Goal: Information Seeking & Learning: Check status

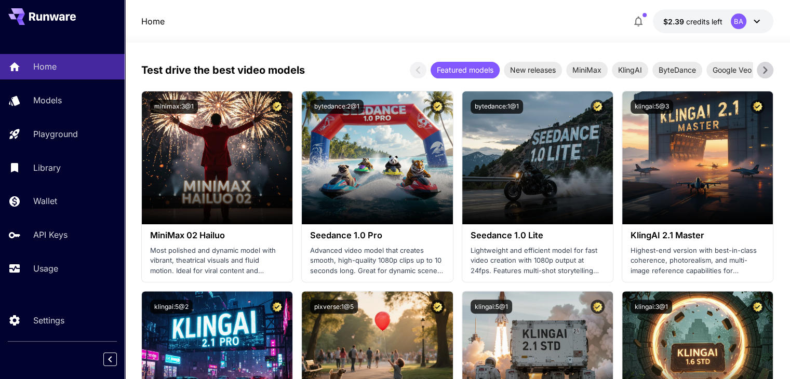
scroll to position [246, 0]
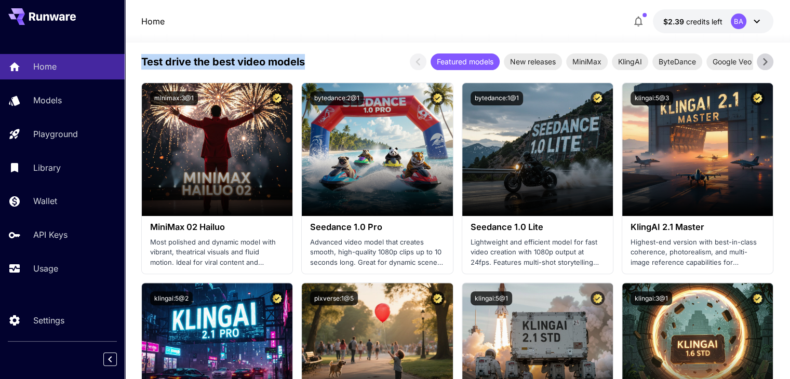
drag, startPoint x: 143, startPoint y: 63, endPoint x: 310, endPoint y: 57, distance: 166.8
click at [310, 57] on div "Test drive the best video models Featured models New releases MiniMax KlingAI B…" at bounding box center [457, 61] width 632 height 17
click at [291, 58] on p "Test drive the best video models" at bounding box center [223, 62] width 164 height 16
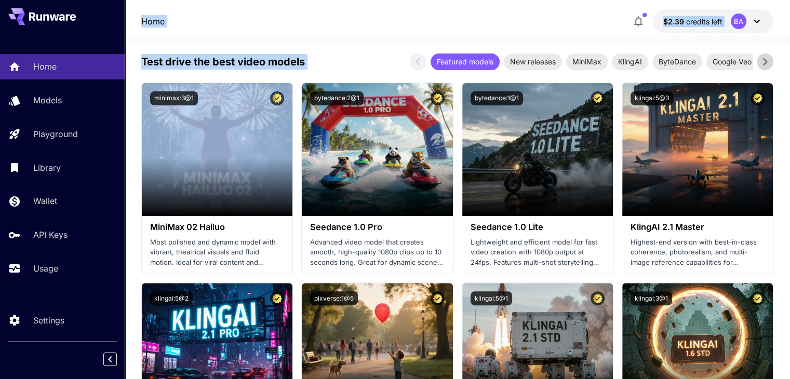
drag, startPoint x: 137, startPoint y: 22, endPoint x: 565, endPoint y: 51, distance: 428.9
click at [232, 68] on p "Test drive the best video models" at bounding box center [223, 62] width 164 height 16
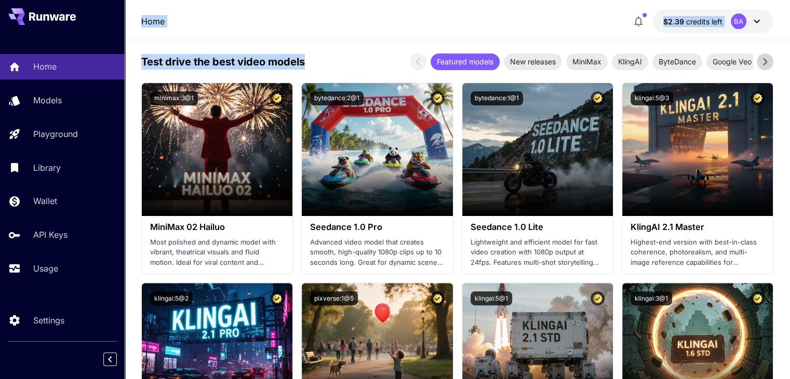
drag, startPoint x: 140, startPoint y: 18, endPoint x: 342, endPoint y: 60, distance: 206.3
click at [342, 60] on div "Test drive the best video models Featured models New releases MiniMax KlingAI B…" at bounding box center [457, 61] width 632 height 17
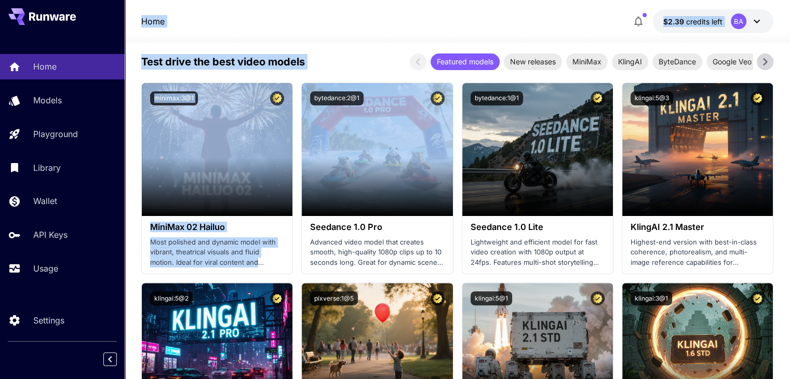
drag, startPoint x: 137, startPoint y: 21, endPoint x: 341, endPoint y: 73, distance: 210.6
click at [341, 64] on div "Test drive the best video models Featured models New releases MiniMax KlingAI B…" at bounding box center [457, 61] width 632 height 17
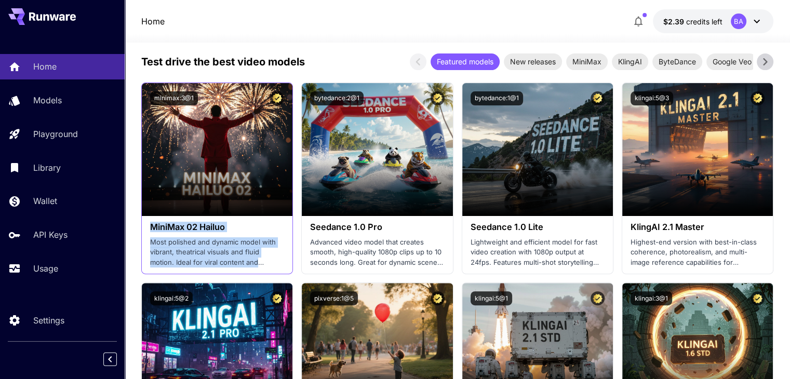
drag, startPoint x: 152, startPoint y: 228, endPoint x: 268, endPoint y: 263, distance: 121.4
click at [268, 263] on div "MiniMax 02 Hailuo Most polished and dynamic model with vibrant, theatrical visu…" at bounding box center [217, 245] width 151 height 58
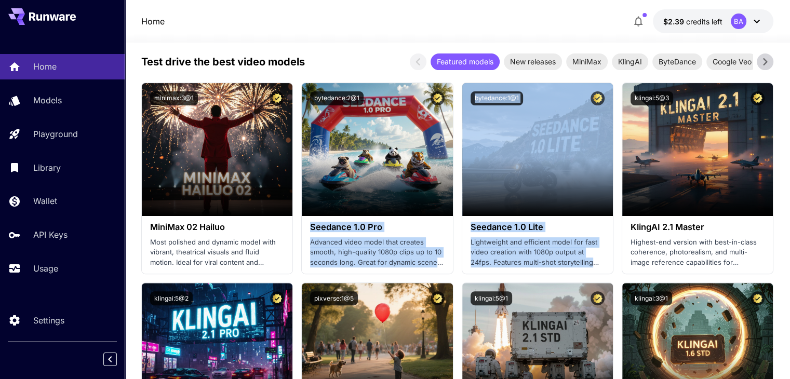
drag, startPoint x: 310, startPoint y: 229, endPoint x: 459, endPoint y: 271, distance: 154.7
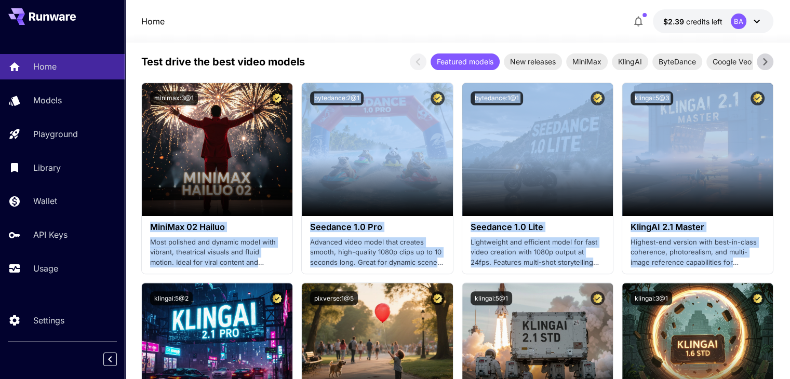
drag, startPoint x: 150, startPoint y: 227, endPoint x: 774, endPoint y: 267, distance: 625.5
drag, startPoint x: 144, startPoint y: 226, endPoint x: 743, endPoint y: 260, distance: 599.7
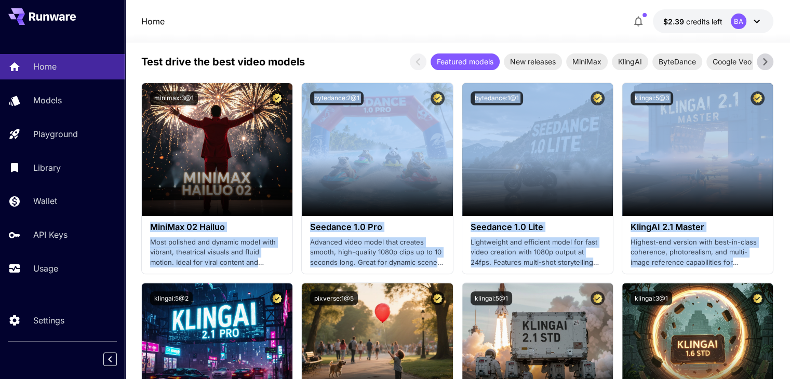
drag, startPoint x: 149, startPoint y: 226, endPoint x: 738, endPoint y: 262, distance: 591.0
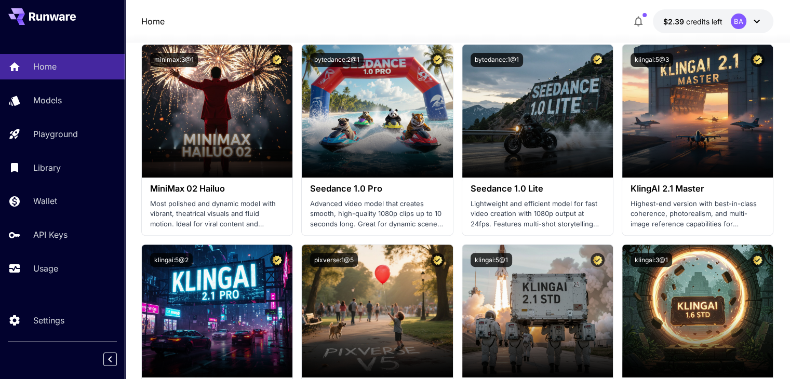
scroll to position [350, 0]
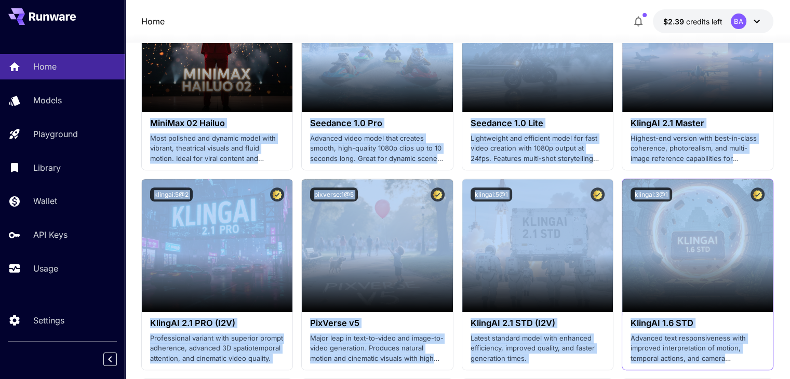
drag, startPoint x: 150, startPoint y: 122, endPoint x: 751, endPoint y: 359, distance: 646.9
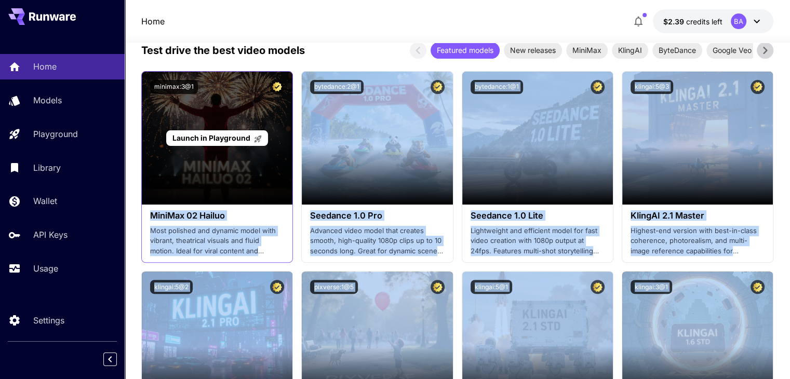
scroll to position [246, 0]
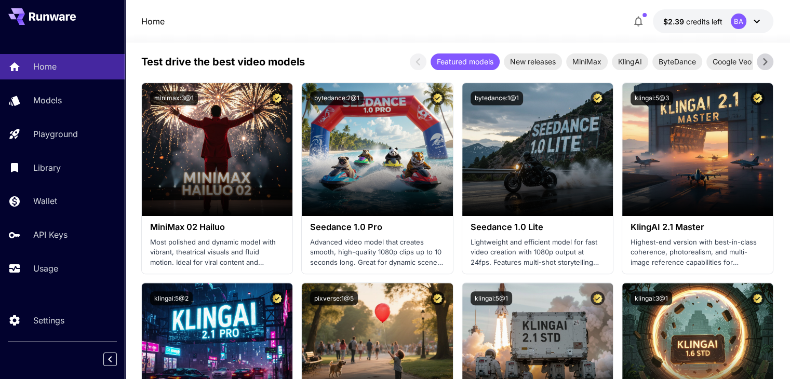
drag, startPoint x: 133, startPoint y: 62, endPoint x: 334, endPoint y: 63, distance: 200.4
click at [253, 63] on p "Test drive the best video models" at bounding box center [223, 62] width 164 height 16
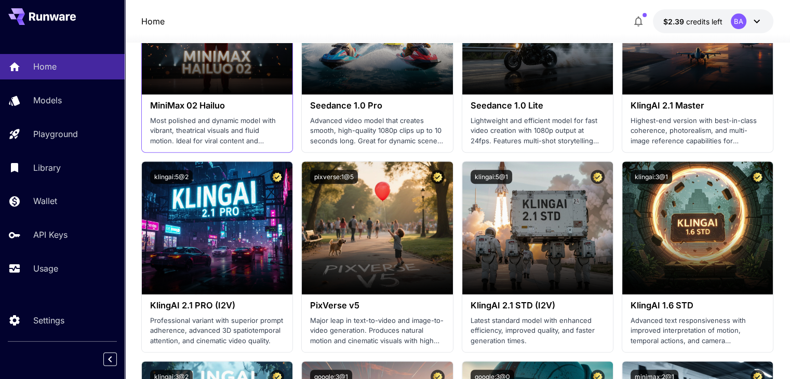
scroll to position [350, 0]
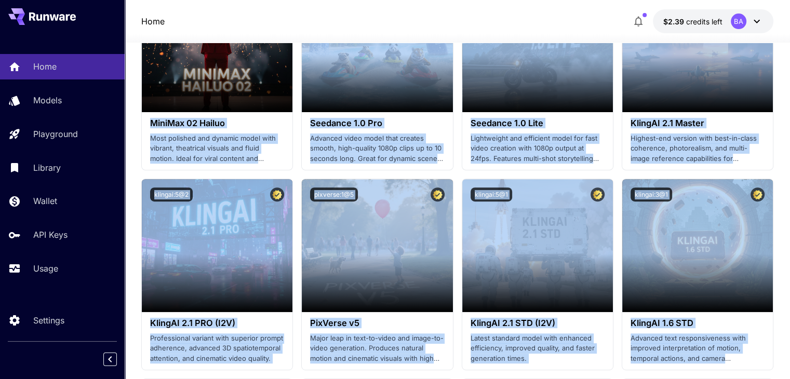
drag, startPoint x: 144, startPoint y: 116, endPoint x: 619, endPoint y: 289, distance: 506.1
click at [152, 117] on div "MiniMax 02 Hailuo Most polished and dynamic model with vibrant, theatrical visu…" at bounding box center [217, 141] width 151 height 58
drag, startPoint x: 145, startPoint y: 119, endPoint x: 758, endPoint y: 355, distance: 656.5
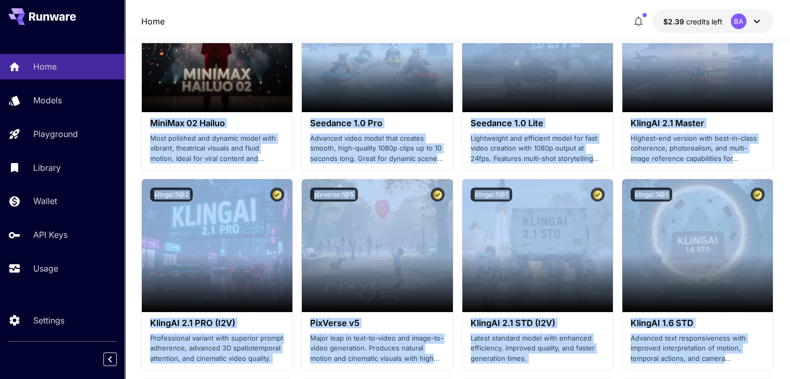
drag, startPoint x: 146, startPoint y: 116, endPoint x: 773, endPoint y: 366, distance: 674.2
click at [142, 136] on div "MiniMax 02 Hailuo Most polished and dynamic model with vibrant, theatrical visu…" at bounding box center [217, 141] width 151 height 58
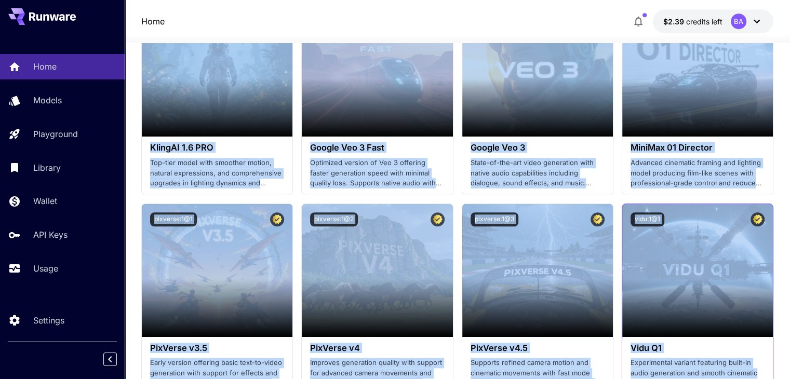
scroll to position [739, 0]
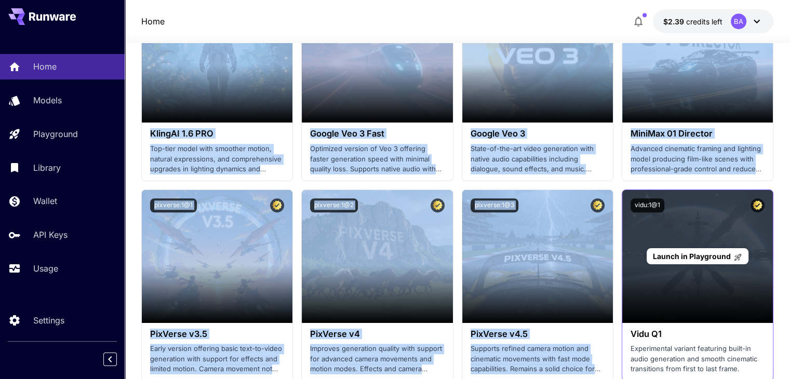
drag, startPoint x: 149, startPoint y: 121, endPoint x: 709, endPoint y: 284, distance: 583.5
click at [709, 286] on section "Launch in Playground minimax:3@1 MiniMax 02 Hailuo Most polished and dynamic mo…" at bounding box center [457, 85] width 632 height 992
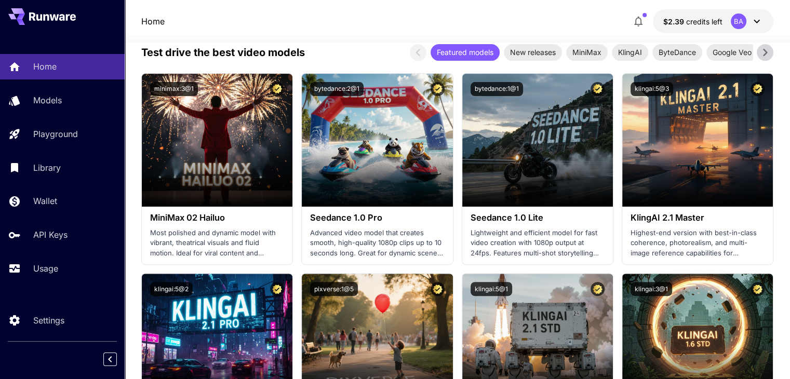
scroll to position [243, 0]
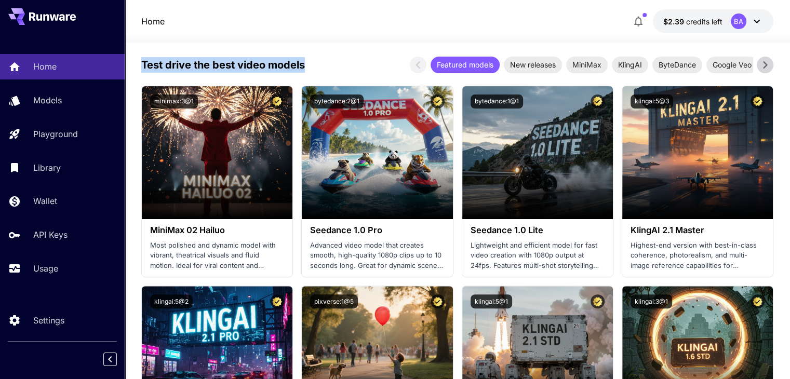
drag, startPoint x: 139, startPoint y: 59, endPoint x: 344, endPoint y: 65, distance: 204.7
click at [269, 69] on p "Test drive the best video models" at bounding box center [223, 65] width 164 height 16
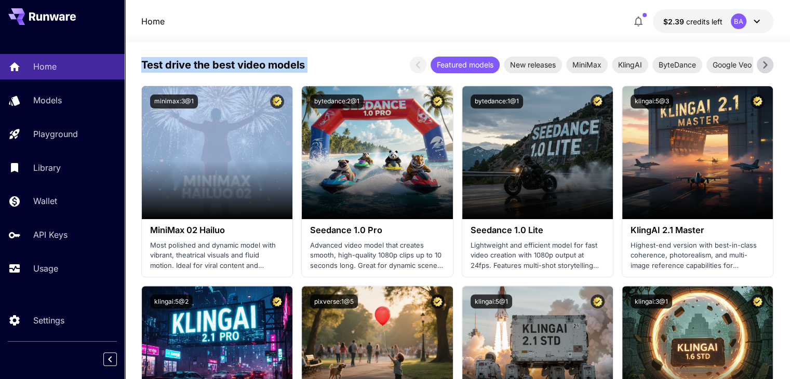
click at [269, 69] on p "Test drive the best video models" at bounding box center [223, 65] width 164 height 16
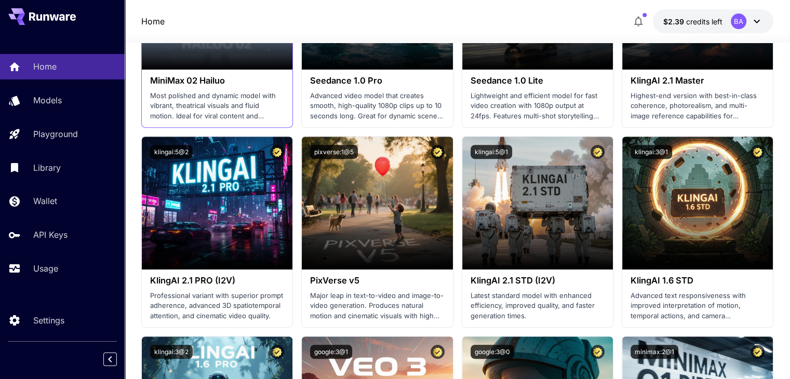
scroll to position [399, 0]
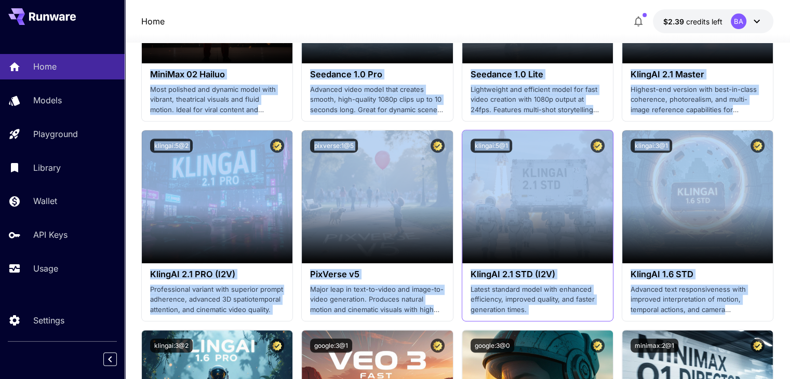
drag, startPoint x: 152, startPoint y: 87, endPoint x: 552, endPoint y: 296, distance: 452.2
drag, startPoint x: 146, startPoint y: 72, endPoint x: 740, endPoint y: 308, distance: 639.1
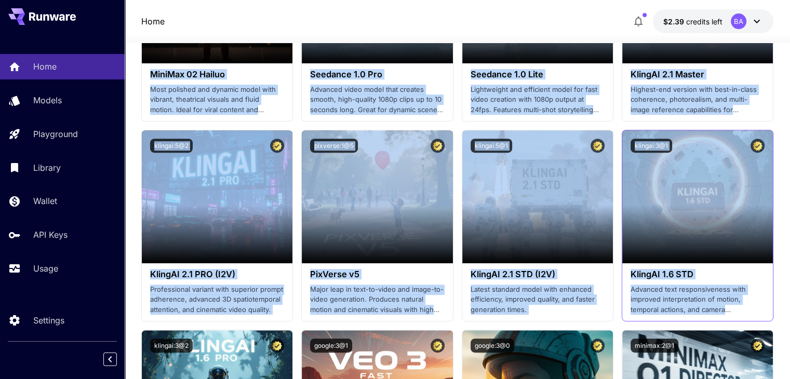
drag, startPoint x: 144, startPoint y: 69, endPoint x: 772, endPoint y: 308, distance: 671.7
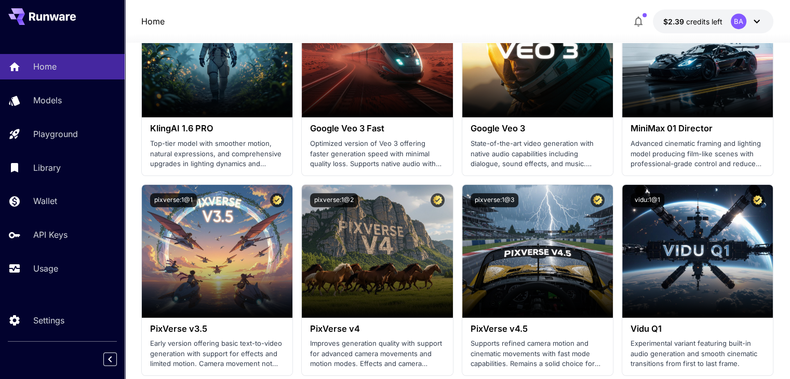
scroll to position [762, 0]
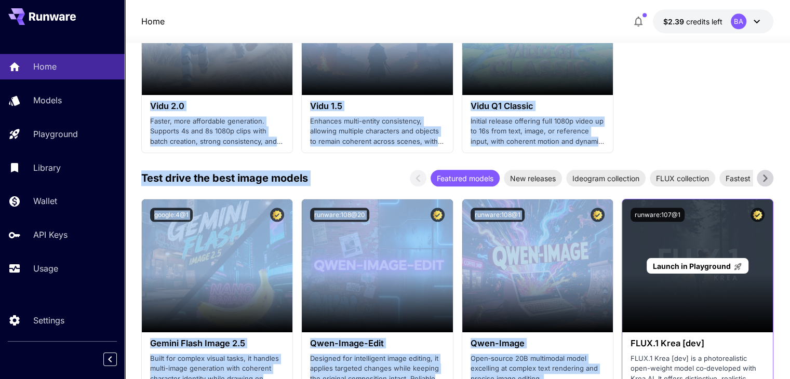
drag, startPoint x: 150, startPoint y: 109, endPoint x: 666, endPoint y: 254, distance: 536.7
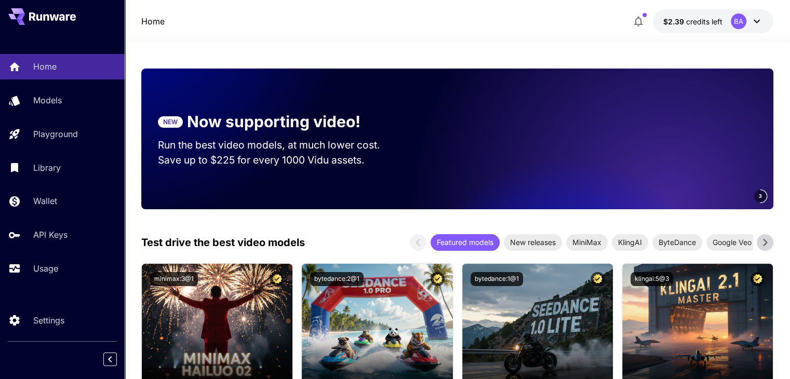
scroll to position [0, 0]
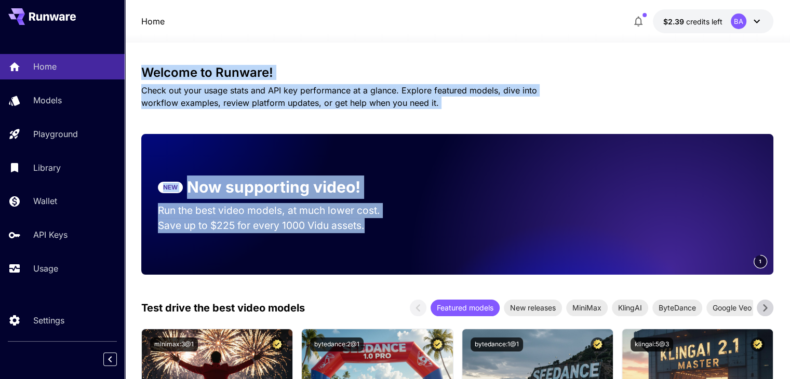
drag, startPoint x: 133, startPoint y: 62, endPoint x: 478, endPoint y: 109, distance: 348.4
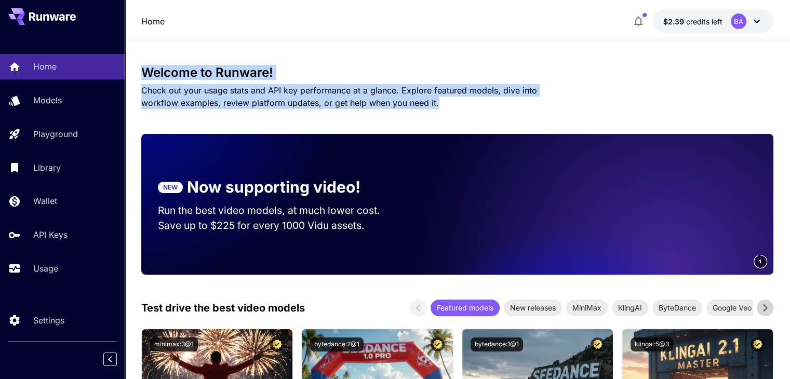
click at [329, 106] on span "Check out your usage stats and API key performance at a glance. Explore feature…" at bounding box center [339, 96] width 396 height 23
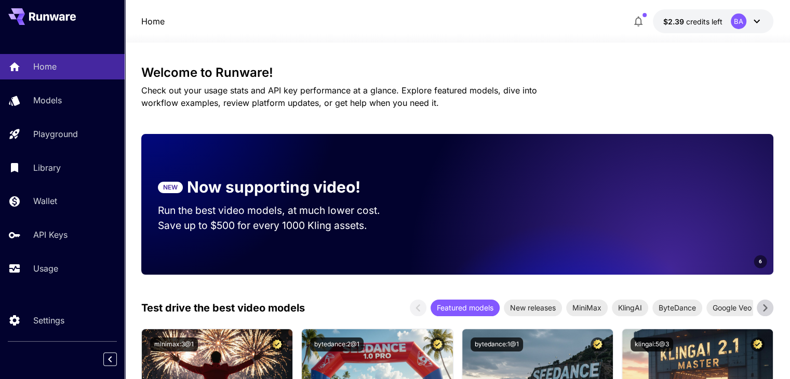
drag, startPoint x: 424, startPoint y: 109, endPoint x: 183, endPoint y: 79, distance: 243.3
click at [145, 74] on h3 "Welcome to Runware!" at bounding box center [457, 72] width 632 height 15
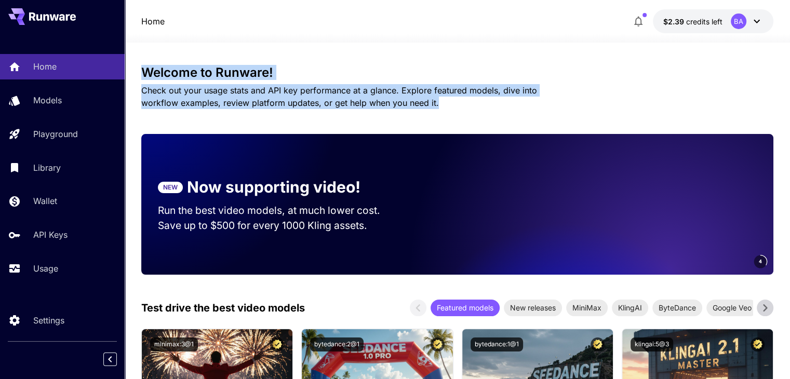
drag, startPoint x: 143, startPoint y: 67, endPoint x: 472, endPoint y: 104, distance: 330.8
click at [472, 104] on div "Welcome to Runware! Check out your usage stats and API key performance at a gla…" at bounding box center [457, 87] width 632 height 44
click at [355, 103] on span "Check out your usage stats and API key performance at a glance. Explore feature…" at bounding box center [339, 96] width 396 height 23
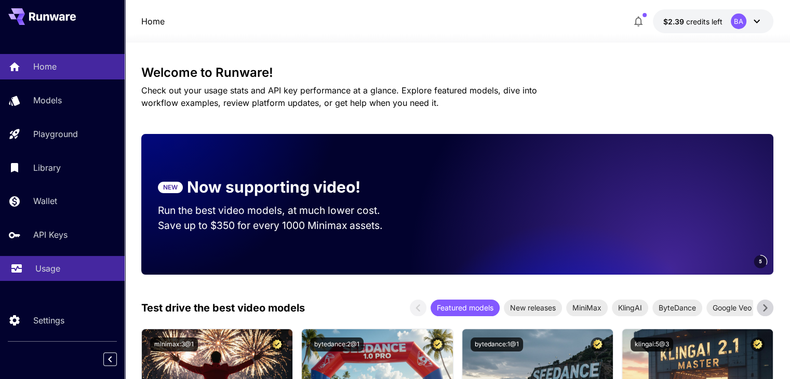
click at [52, 269] on p "Usage" at bounding box center [47, 268] width 25 height 12
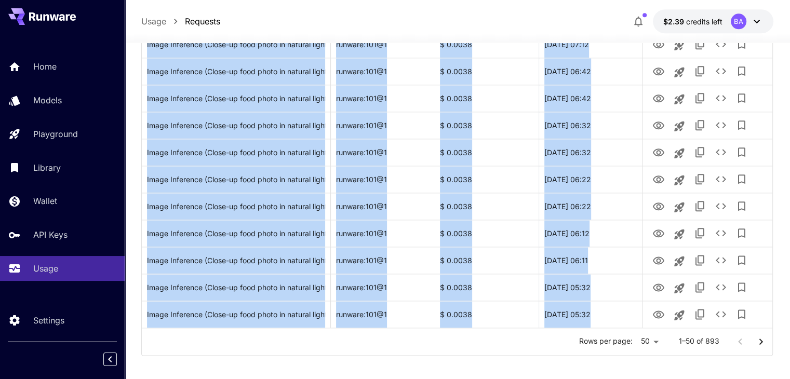
scroll to position [1234, 0]
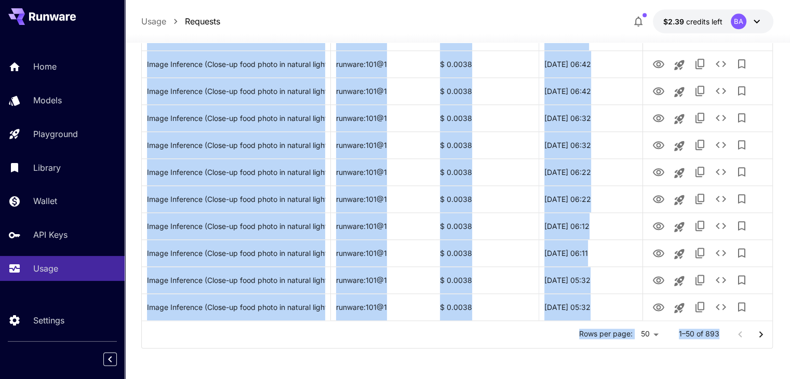
drag, startPoint x: 142, startPoint y: 217, endPoint x: 687, endPoint y: 356, distance: 562.2
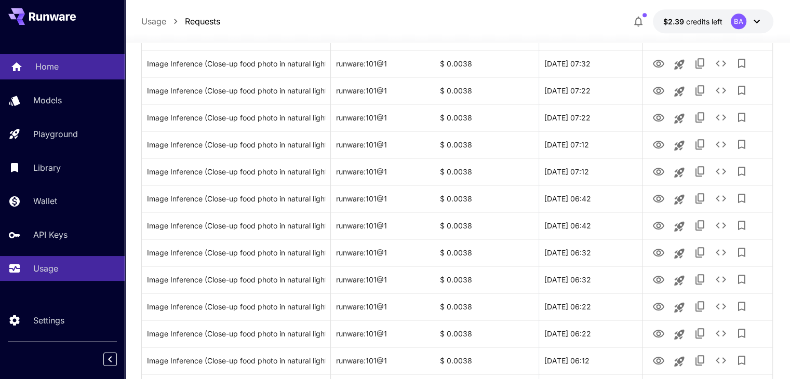
scroll to position [1026, 0]
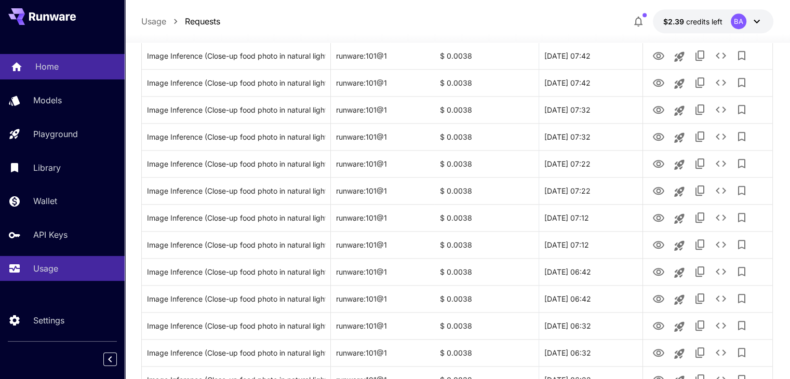
click at [51, 74] on link "Home" at bounding box center [62, 66] width 125 height 25
